Goal: Task Accomplishment & Management: Complete application form

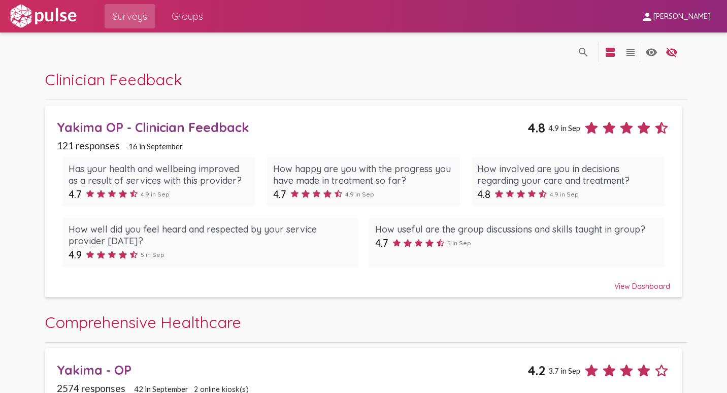
click at [180, 129] on div "Yakima OP - Clinician Feedback" at bounding box center [292, 127] width 471 height 16
